Goal: Task Accomplishment & Management: Use online tool/utility

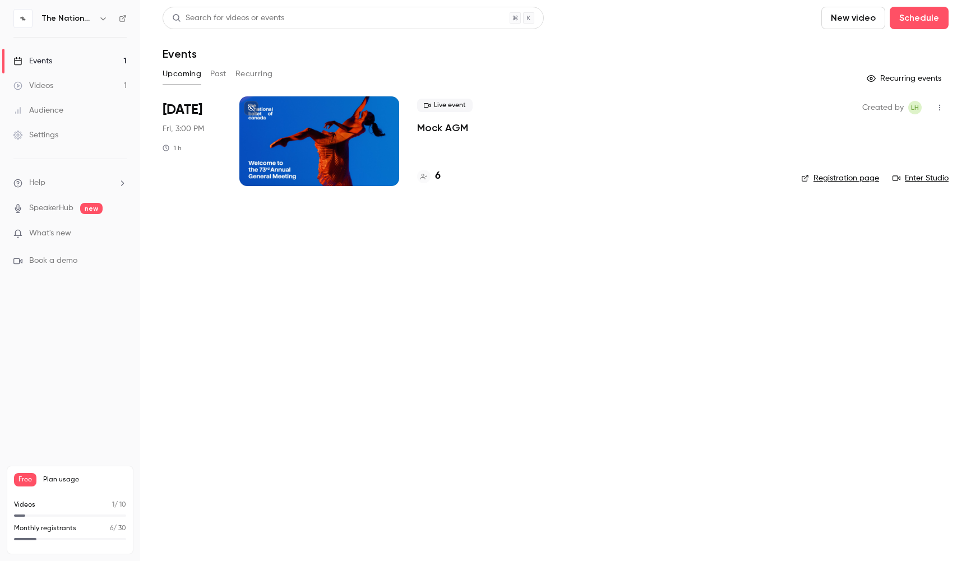
click at [316, 114] on div at bounding box center [319, 141] width 160 height 90
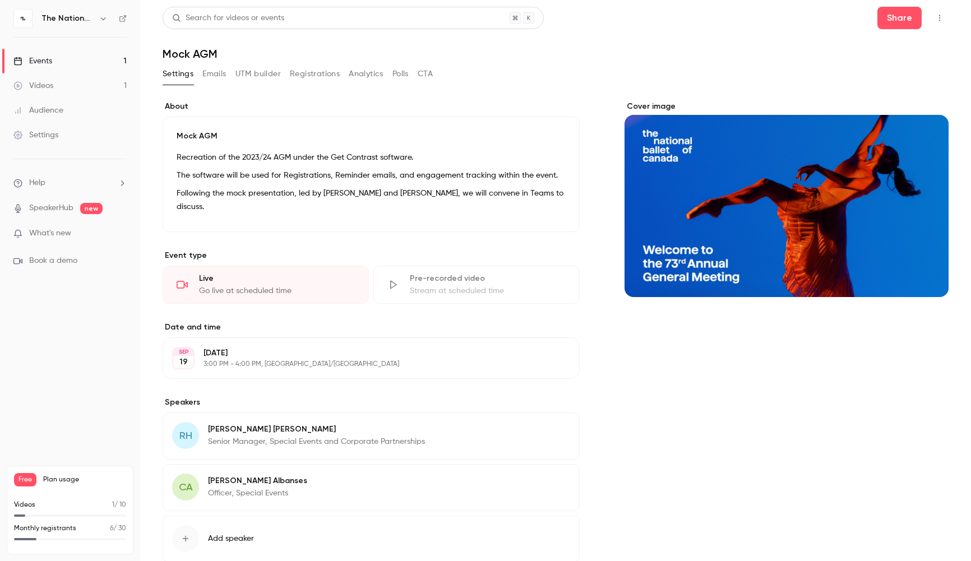
click at [52, 235] on span "What's new" at bounding box center [50, 234] width 42 height 12
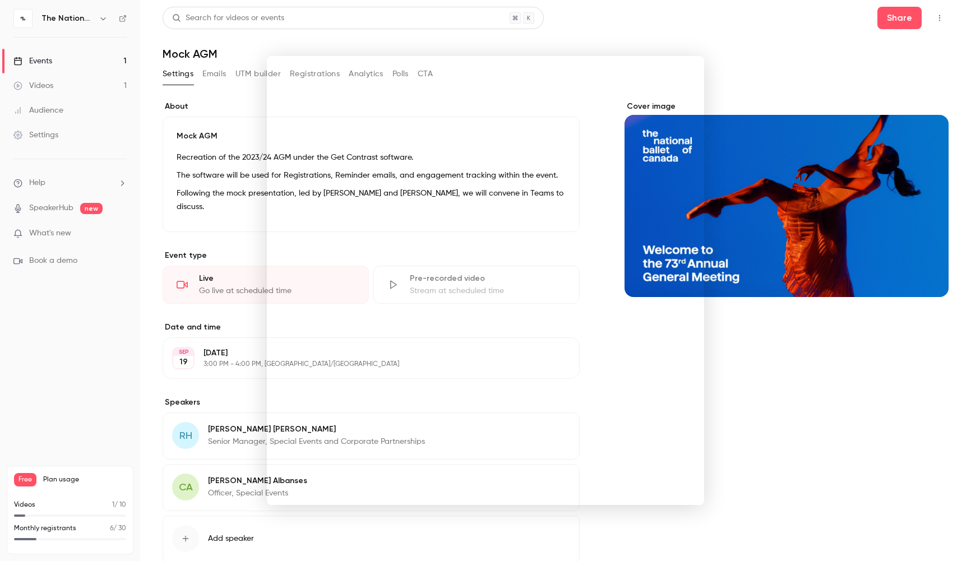
click at [716, 401] on div at bounding box center [485, 280] width 971 height 561
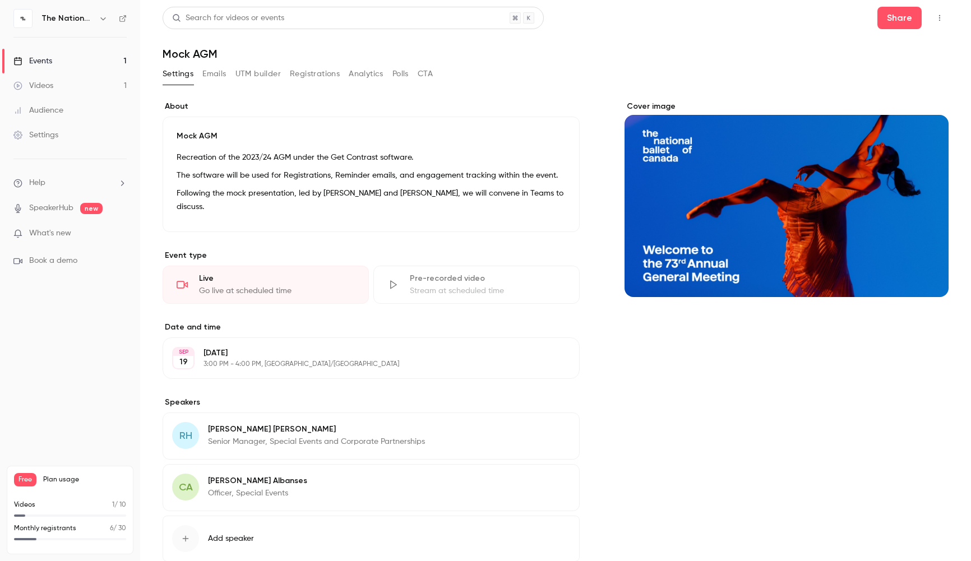
click at [235, 154] on p "Recreation of the 2023/24 AGM under the Get Contrast software." at bounding box center [371, 157] width 389 height 13
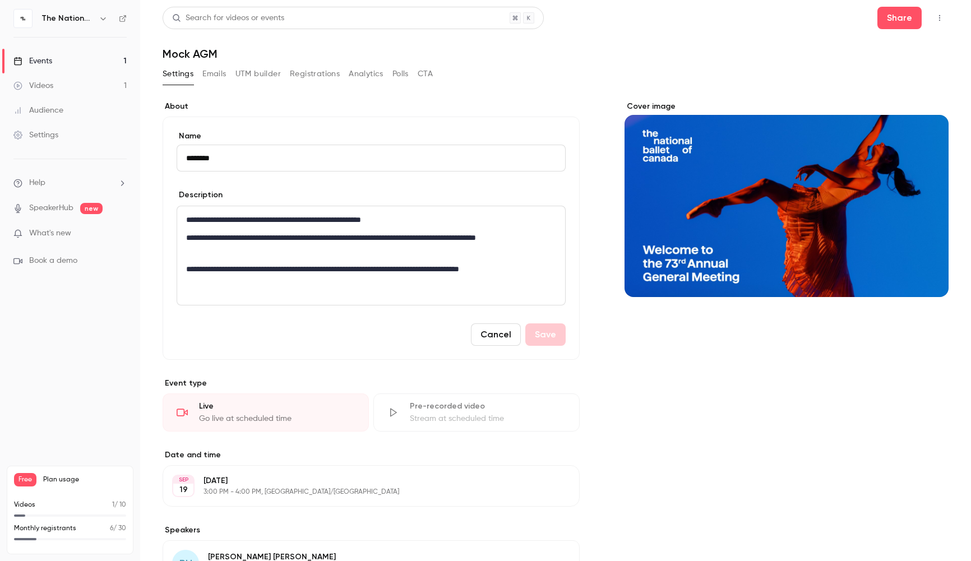
click at [505, 336] on button "Cancel" at bounding box center [496, 334] width 50 height 22
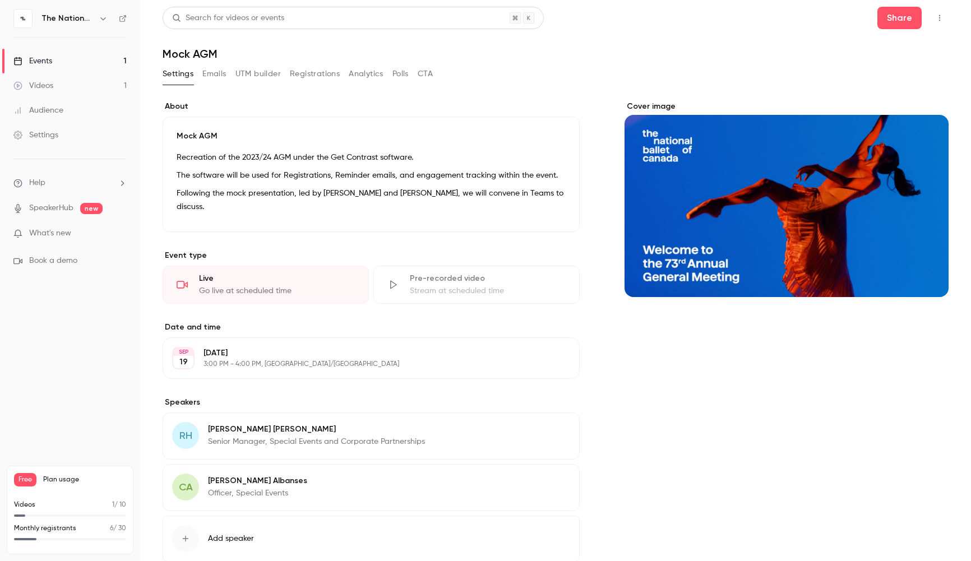
click at [78, 67] on link "Events 1" at bounding box center [70, 61] width 140 height 25
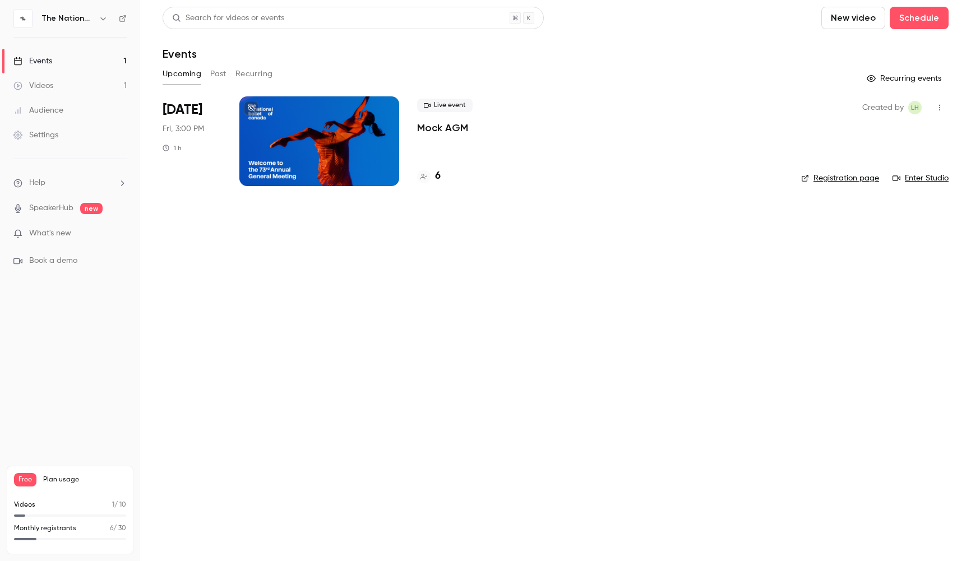
click at [358, 156] on div at bounding box center [319, 141] width 160 height 90
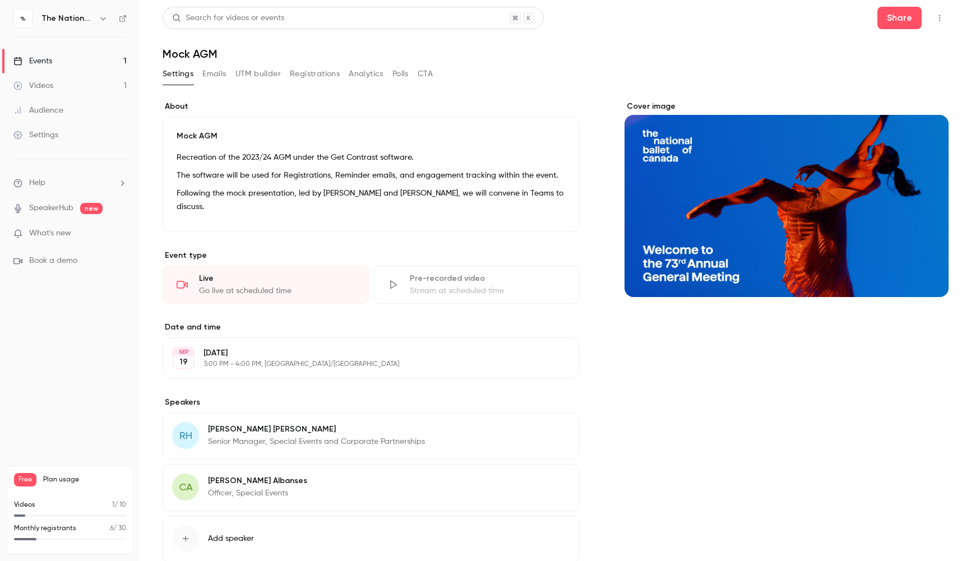
click at [936, 16] on button "button" at bounding box center [940, 18] width 18 height 18
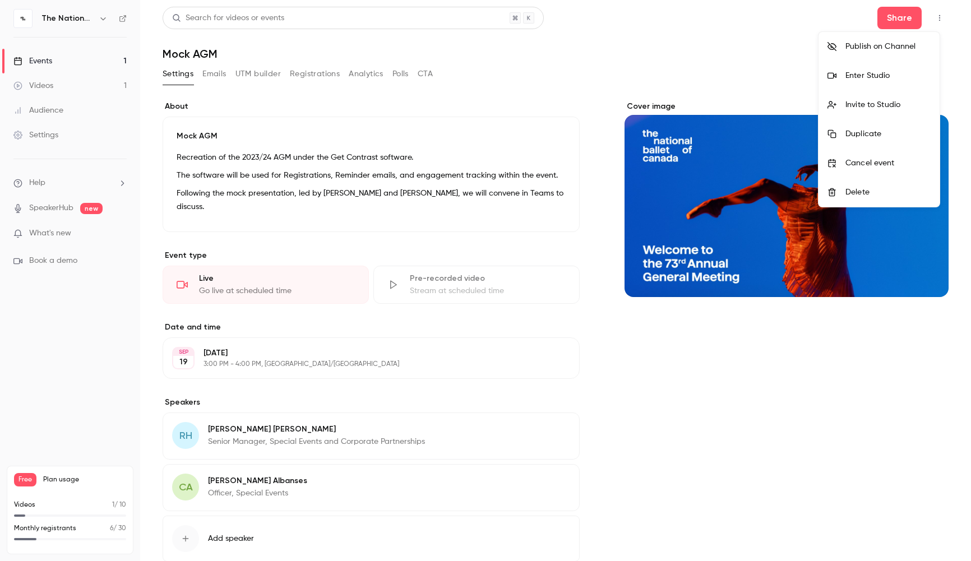
click at [908, 71] on div "Enter Studio" at bounding box center [887, 75] width 85 height 11
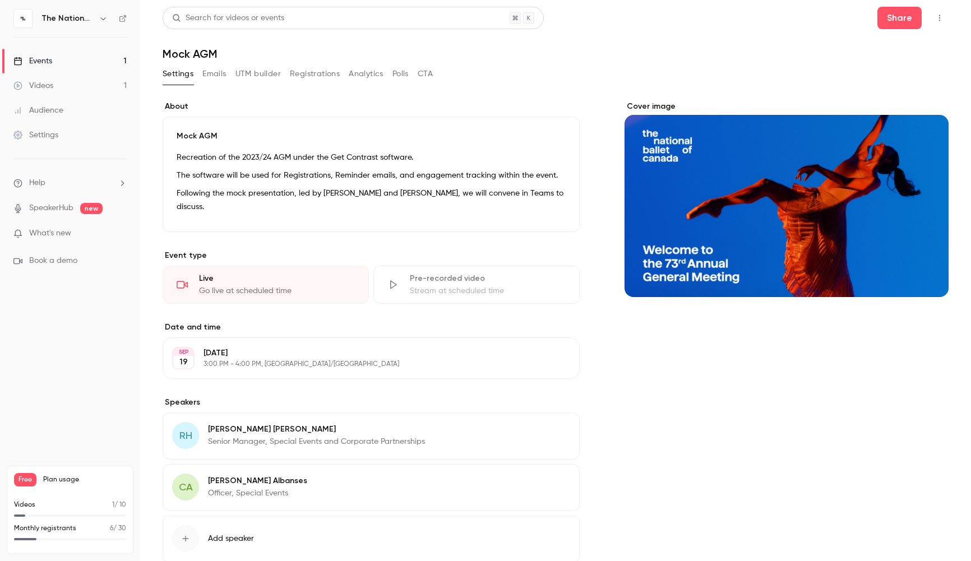
click at [935, 15] on icon "button" at bounding box center [939, 18] width 9 height 8
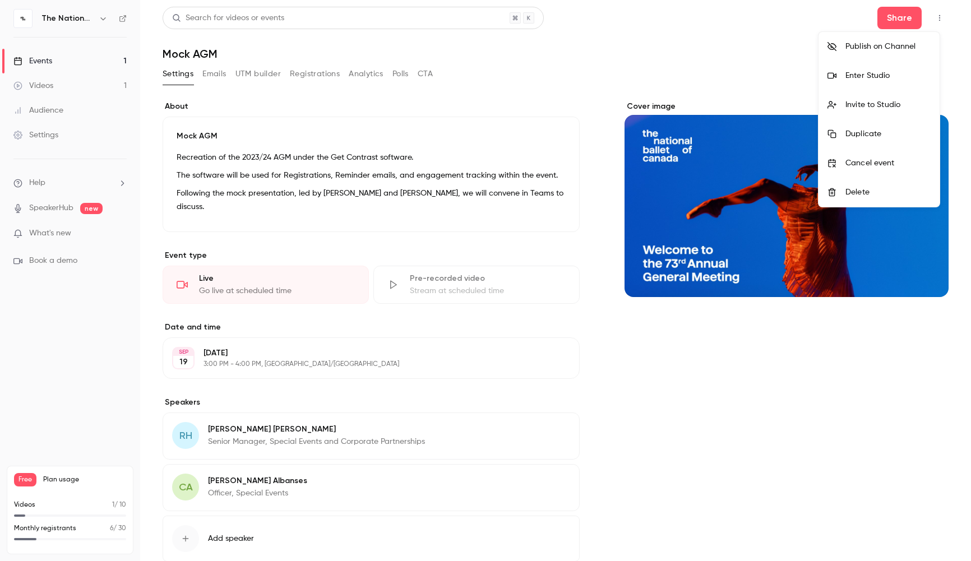
click at [899, 83] on li "Enter Studio" at bounding box center [878, 75] width 121 height 29
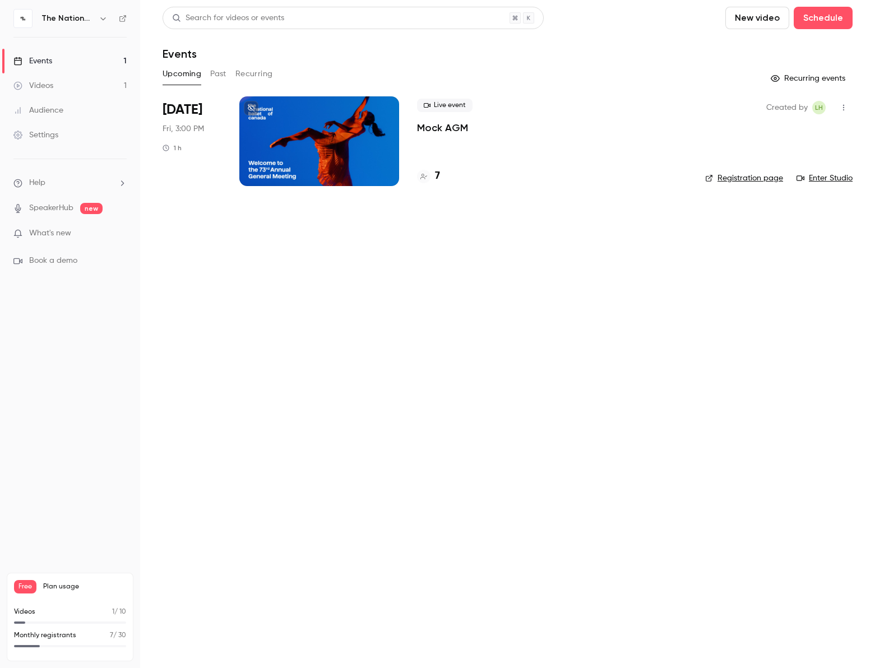
click at [848, 106] on button "button" at bounding box center [844, 108] width 18 height 18
click at [331, 122] on div at bounding box center [437, 334] width 875 height 668
click at [331, 122] on div at bounding box center [319, 141] width 160 height 90
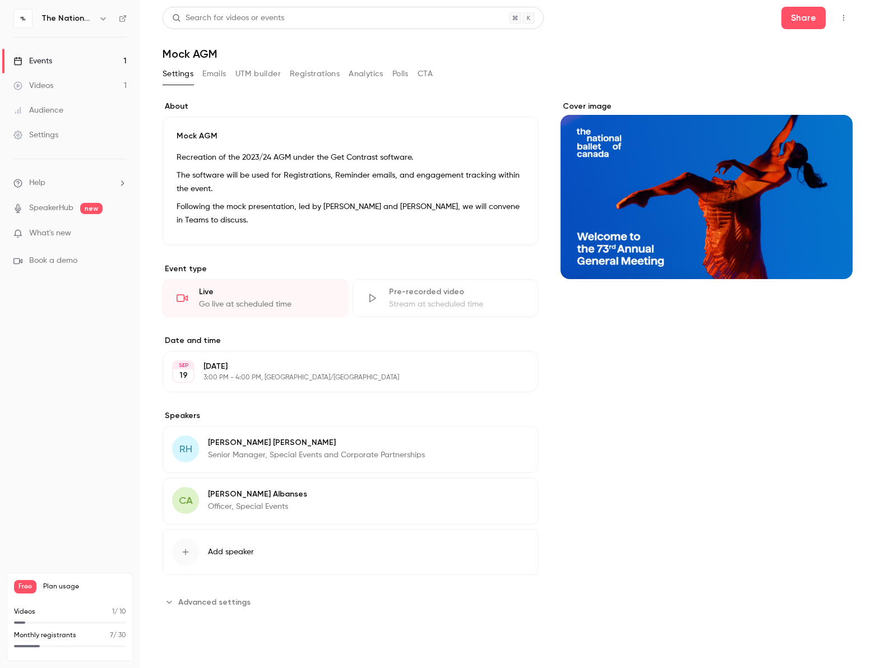
click at [848, 17] on button "button" at bounding box center [844, 18] width 18 height 18
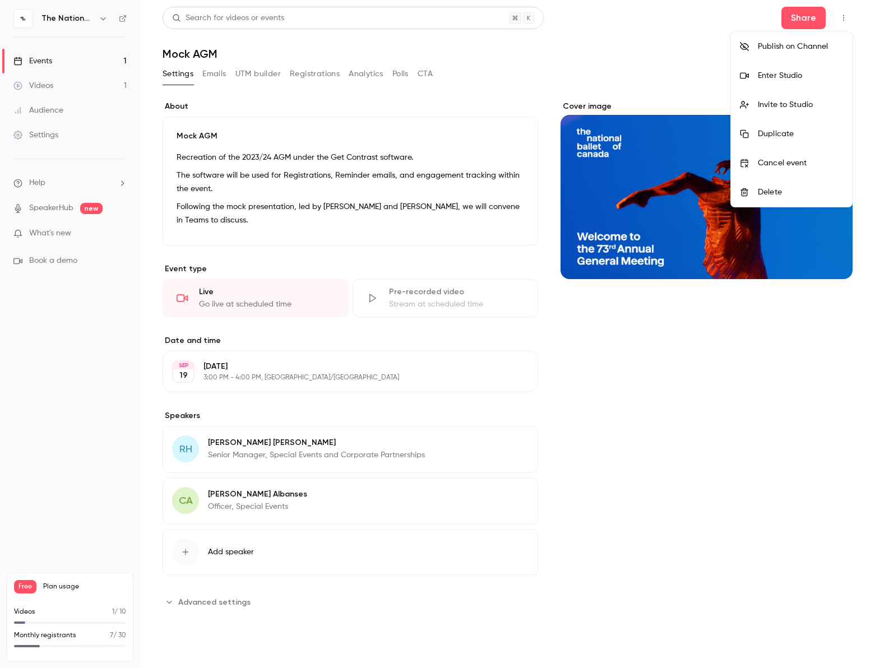
click at [802, 78] on div "Enter Studio" at bounding box center [800, 75] width 85 height 11
